Goal: Find specific page/section: Find specific page/section

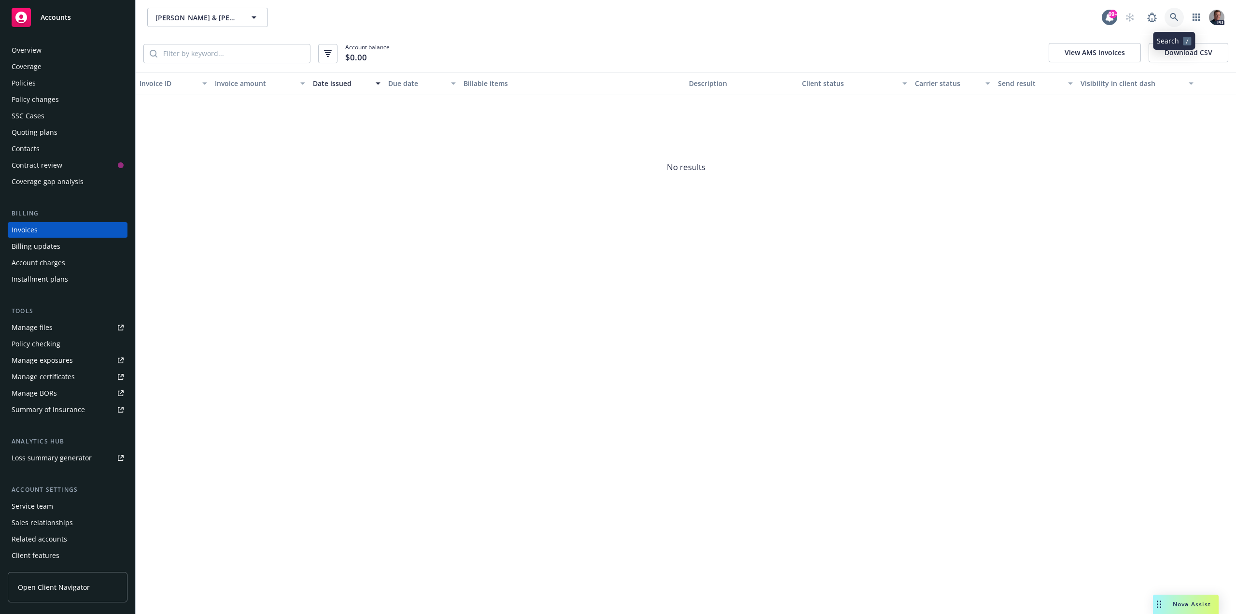
click at [1173, 15] on icon at bounding box center [1174, 17] width 9 height 9
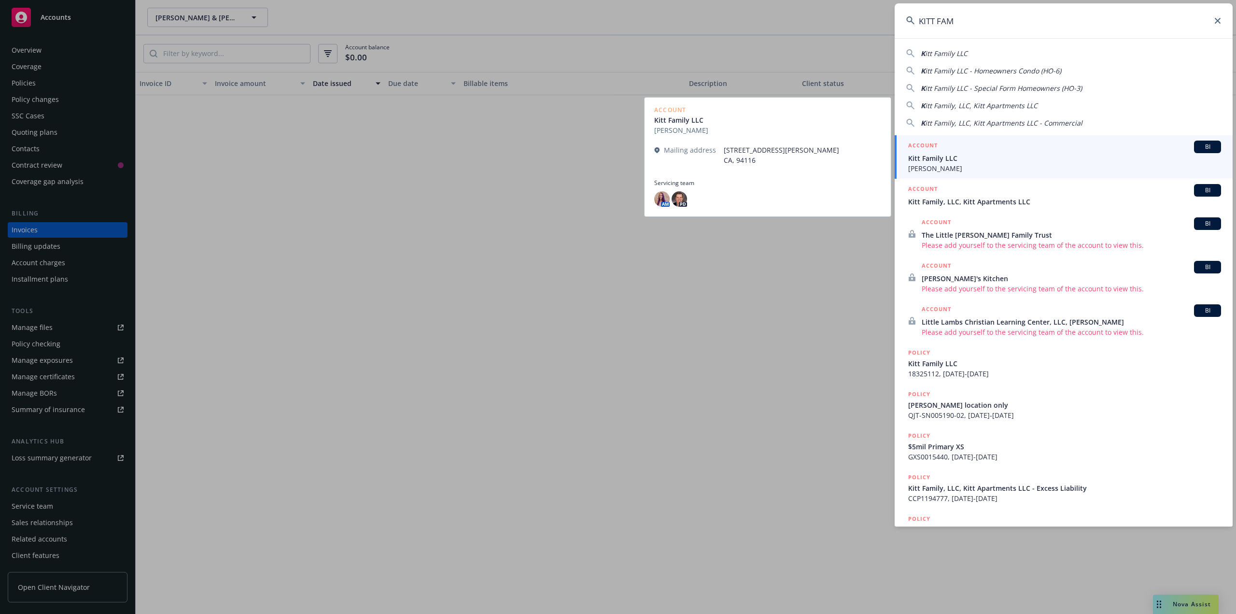
type input "KITT FAM"
click at [993, 160] on span "Kitt Family LLC" at bounding box center [1064, 158] width 313 height 10
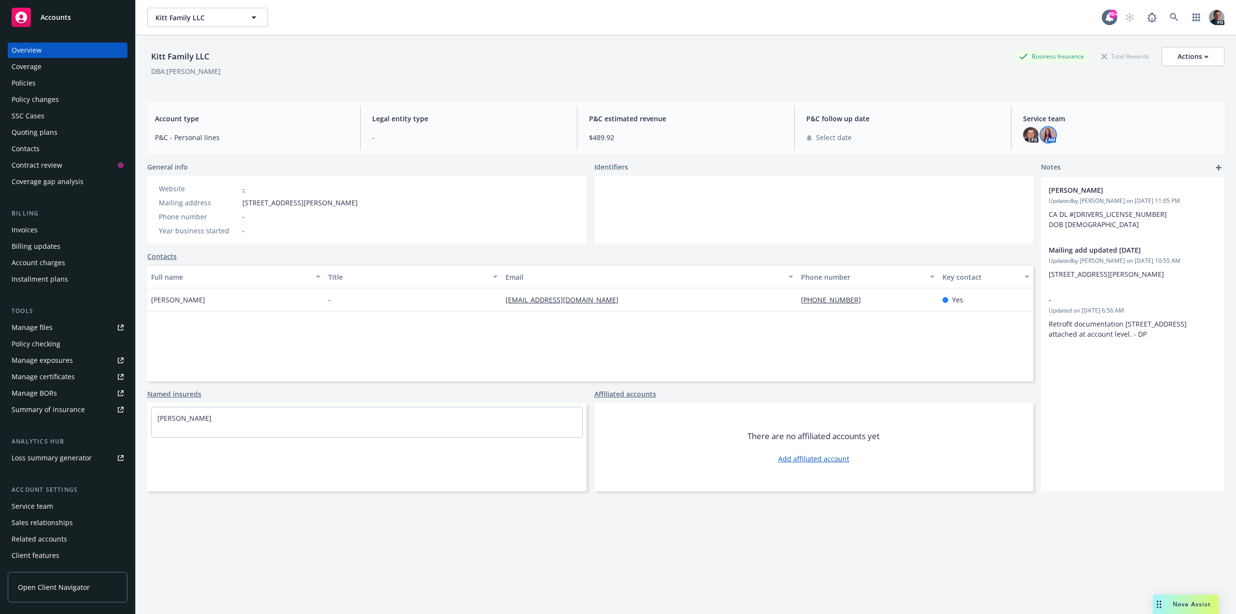
click at [1044, 134] on img at bounding box center [1048, 134] width 15 height 15
click at [1036, 160] on icon "close" at bounding box center [1037, 160] width 6 height 6
click at [1170, 14] on icon at bounding box center [1174, 17] width 9 height 9
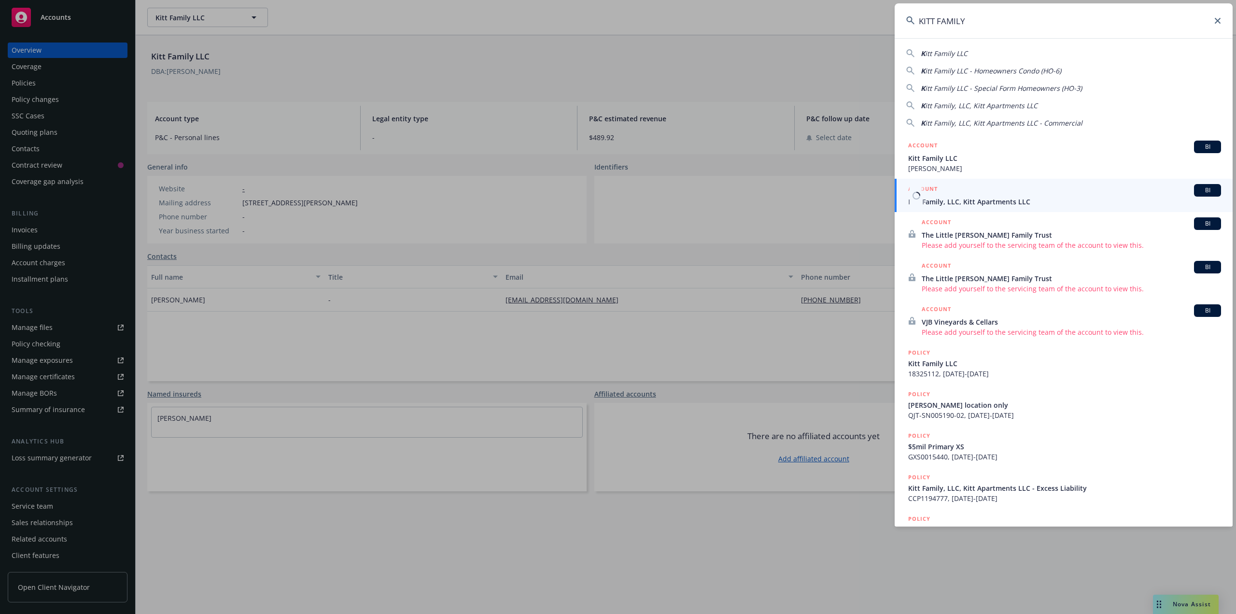
type input "KITT FAMILY"
click at [1006, 199] on span "Kitt Family, LLC, Kitt Apartments LLC" at bounding box center [1064, 202] width 313 height 10
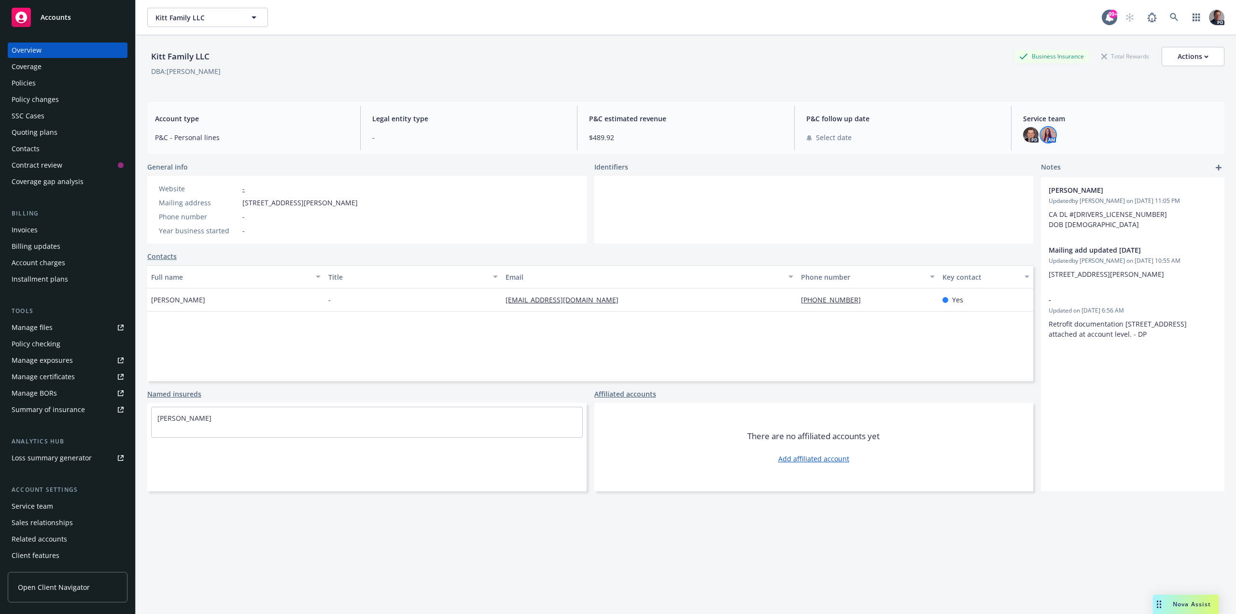
click at [1042, 135] on img at bounding box center [1048, 134] width 15 height 15
